Goal: Complete application form

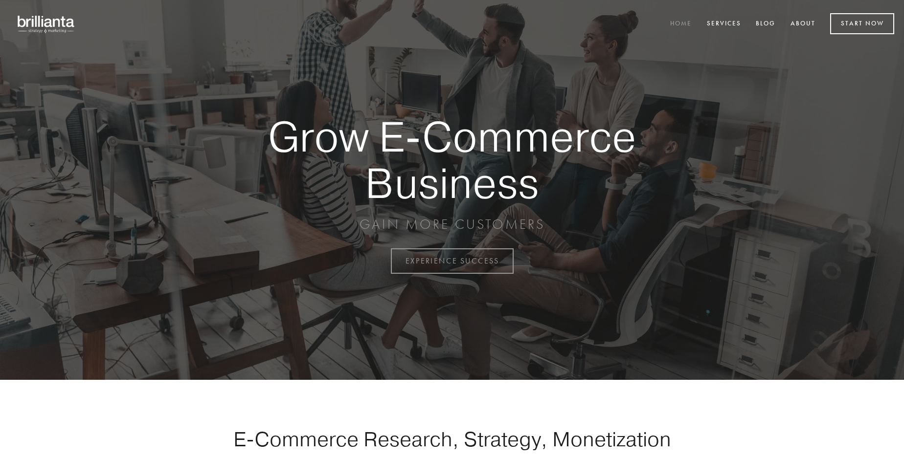
scroll to position [2564, 0]
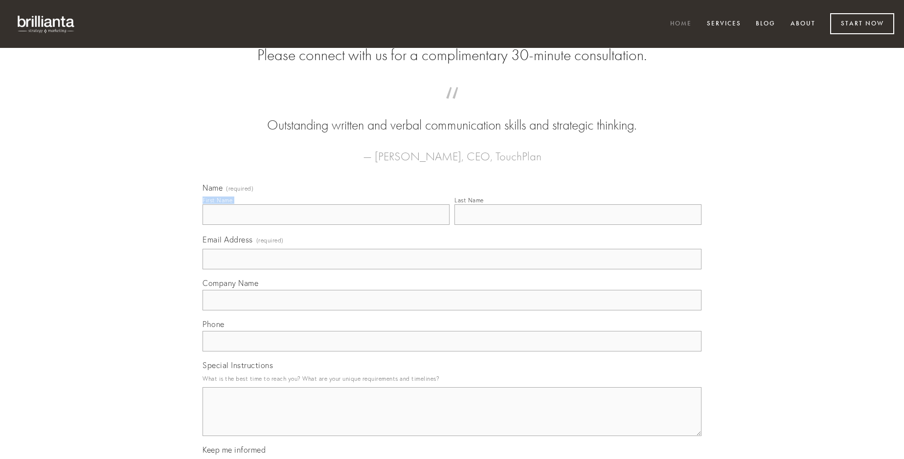
type input "[PERSON_NAME]"
click at [578, 225] on input "Last Name" at bounding box center [577, 214] width 247 height 21
type input "[PERSON_NAME]"
click at [452, 270] on input "Email Address (required)" at bounding box center [452, 259] width 499 height 21
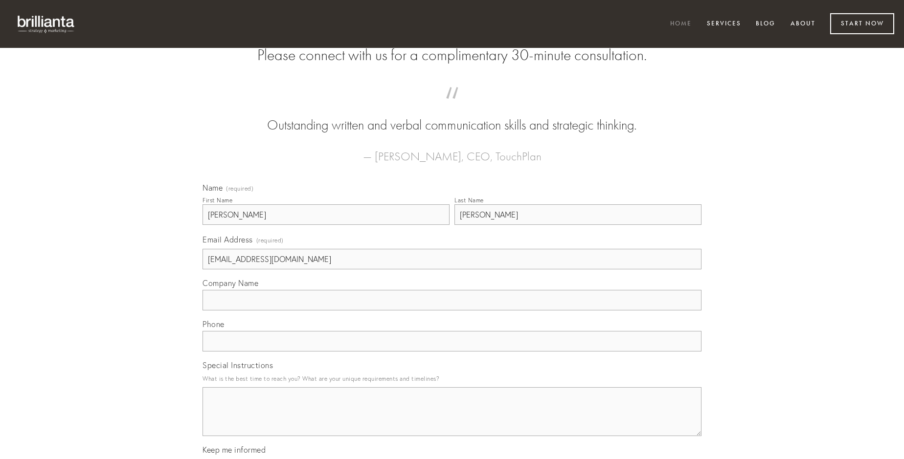
type input "[EMAIL_ADDRESS][DOMAIN_NAME]"
click at [452, 311] on input "Company Name" at bounding box center [452, 300] width 499 height 21
type input "maxime"
click at [452, 352] on input "text" at bounding box center [452, 341] width 499 height 21
click at [452, 421] on textarea "Special Instructions" at bounding box center [452, 411] width 499 height 49
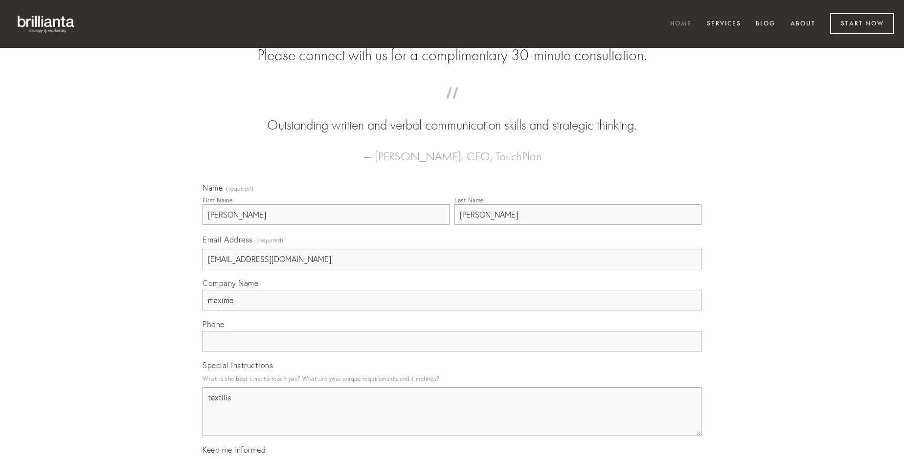
type textarea "textilis"
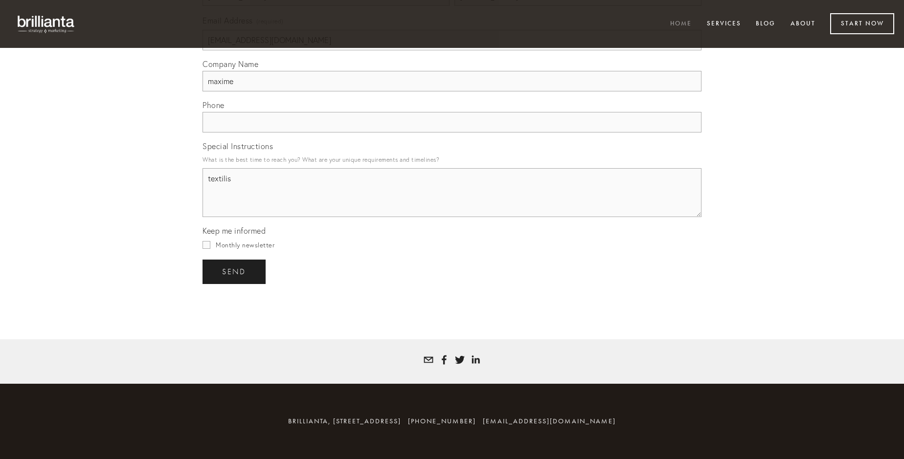
click at [235, 271] on span "send" at bounding box center [234, 272] width 24 height 9
